Goal: Obtain resource: Download file/media

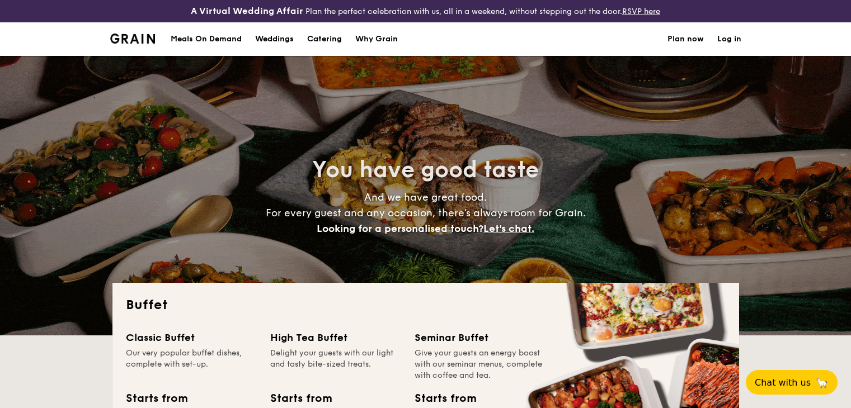
select select
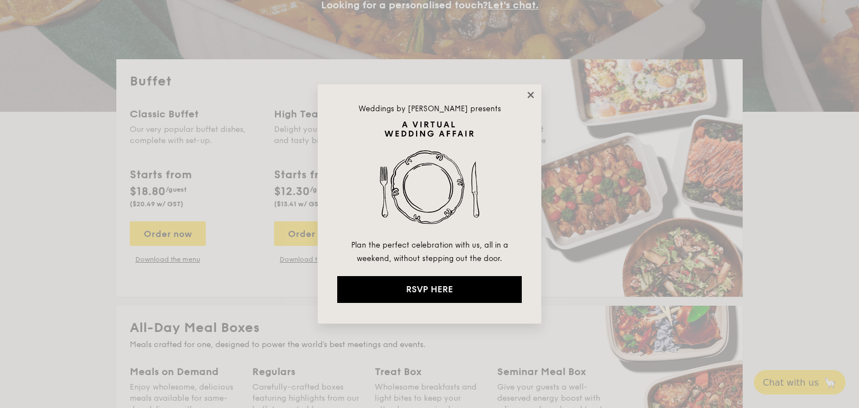
click at [527, 97] on icon at bounding box center [531, 95] width 10 height 10
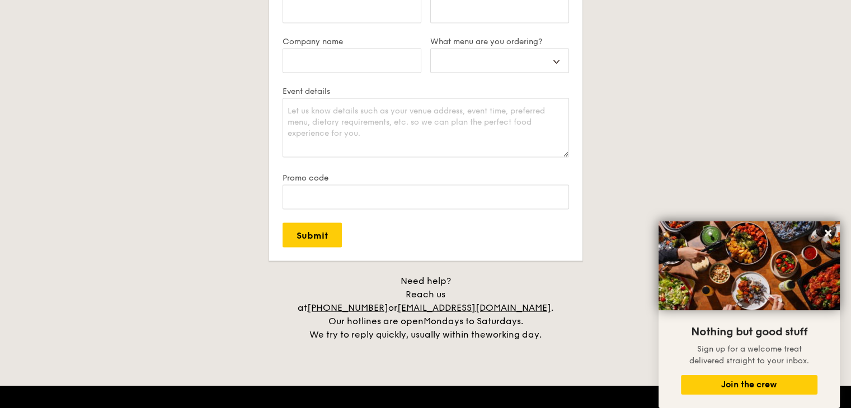
scroll to position [2420, 0]
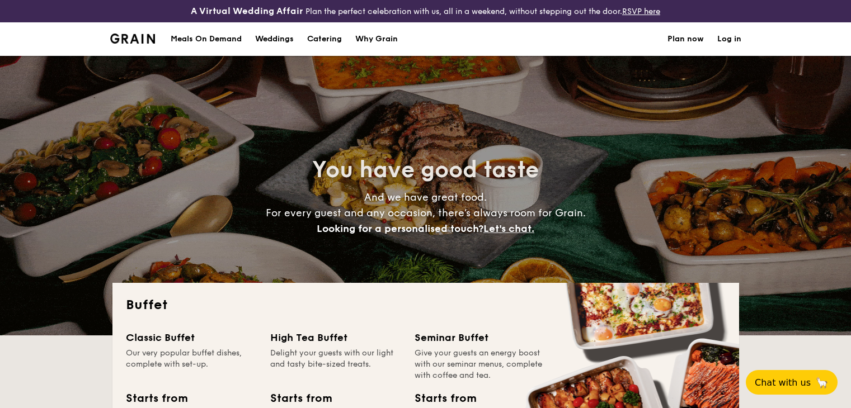
select select
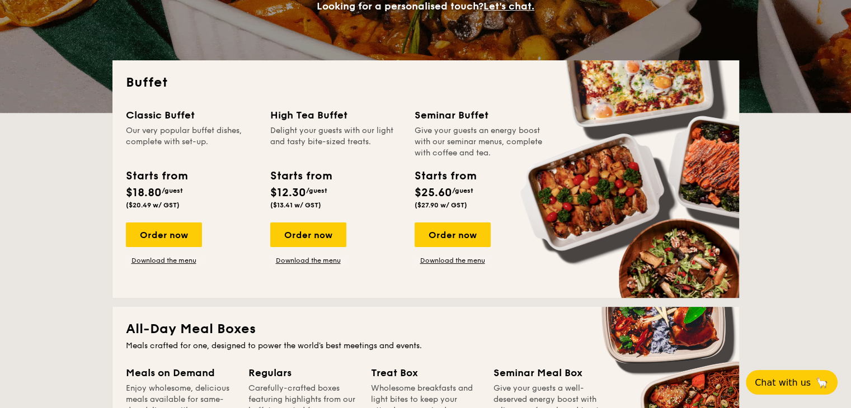
scroll to position [224, 0]
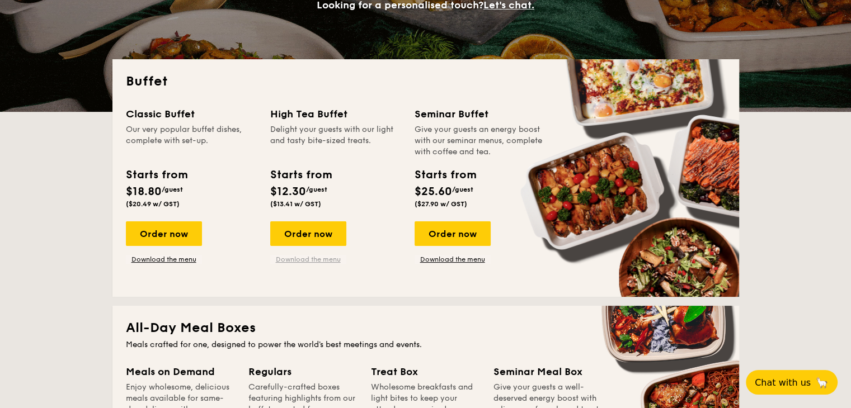
click at [313, 260] on link "Download the menu" at bounding box center [308, 259] width 76 height 9
